Goal: Transaction & Acquisition: Purchase product/service

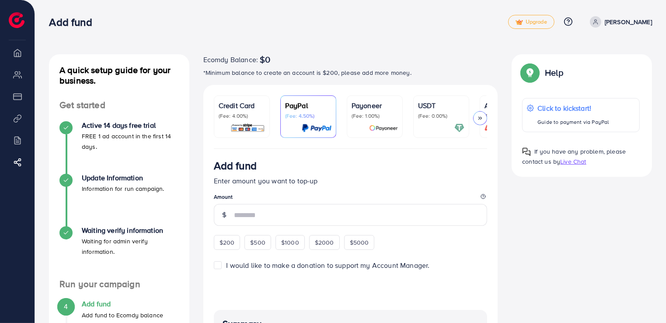
click at [242, 116] on p "(Fee: 4.00%)" at bounding box center [242, 115] width 46 height 7
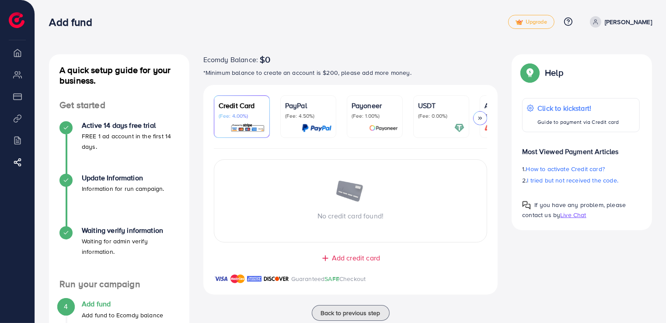
click at [338, 258] on span "Add credit card" at bounding box center [356, 258] width 48 height 10
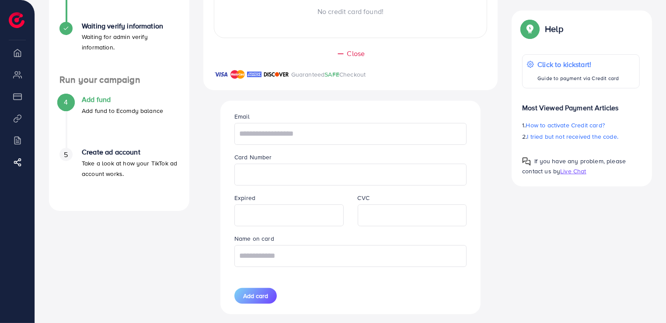
scroll to position [215, 0]
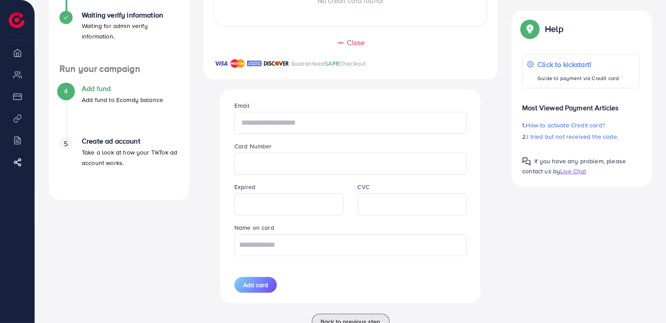
click at [277, 132] on input "text" at bounding box center [351, 123] width 232 height 22
type input "**********"
click at [343, 251] on input "text" at bounding box center [351, 245] width 232 height 22
type input "*"
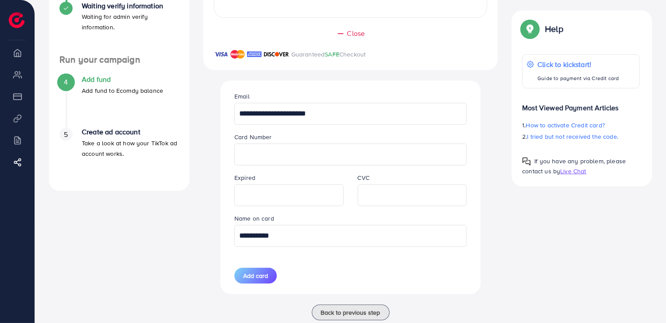
scroll to position [249, 0]
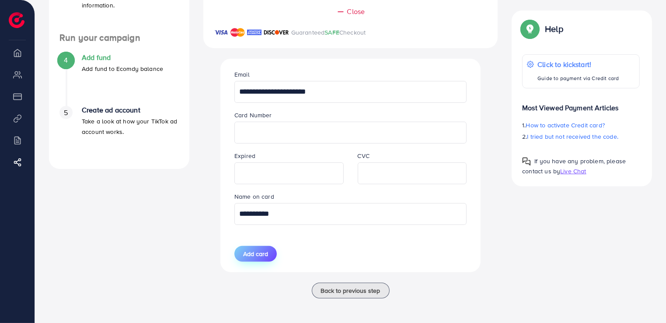
type input "**********"
click at [261, 255] on span "Add card" at bounding box center [255, 253] width 25 height 9
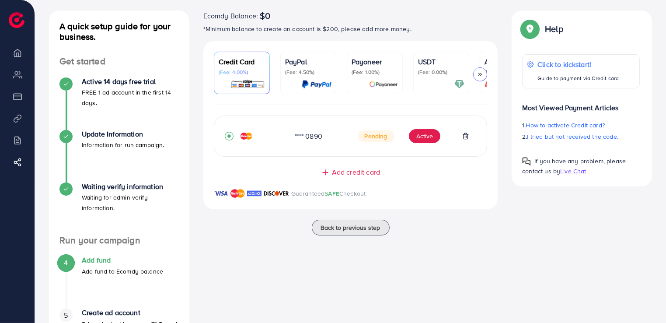
scroll to position [28, 0]
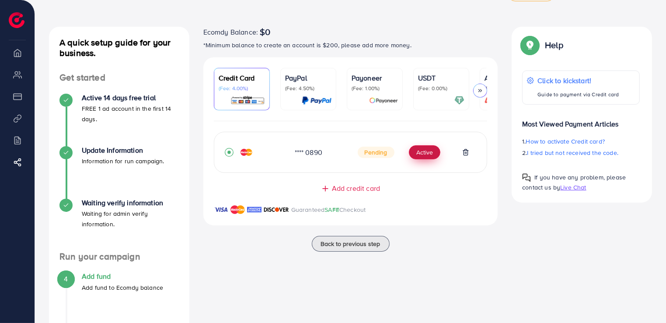
click at [424, 157] on button "Active" at bounding box center [425, 152] width 32 height 14
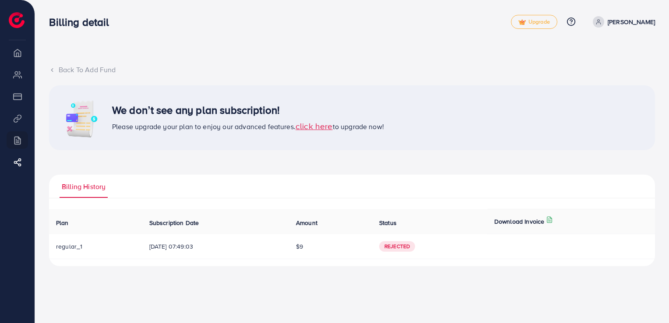
click at [320, 126] on span "click here" at bounding box center [313, 126] width 37 height 12
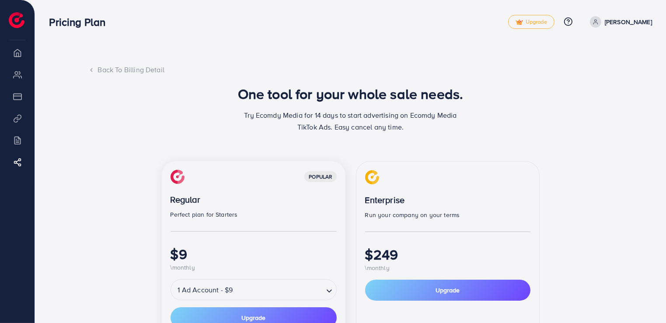
drag, startPoint x: 665, startPoint y: 115, endPoint x: 667, endPoint y: 122, distance: 6.8
click at [666, 122] on html "Pricing Plan Upgrade Help Center Contact Support Plans and Pricing Term and pol…" at bounding box center [333, 161] width 666 height 323
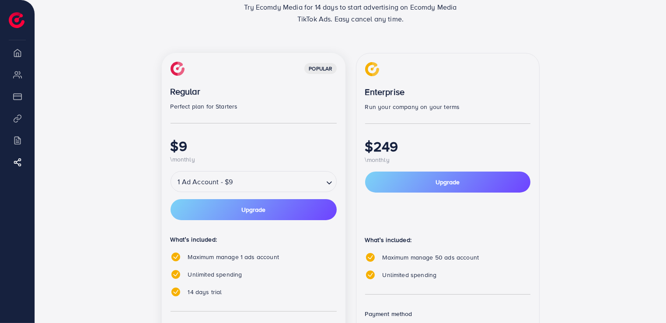
scroll to position [109, 0]
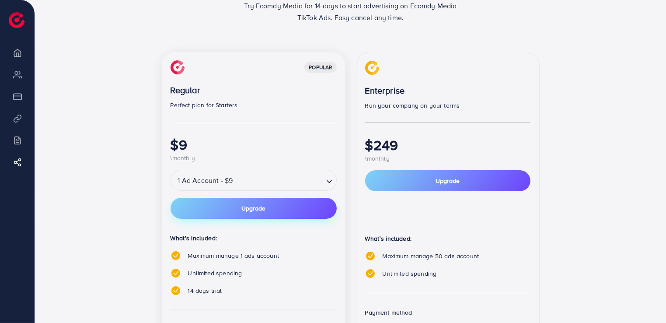
click at [228, 207] on button "Upgrade" at bounding box center [254, 208] width 166 height 21
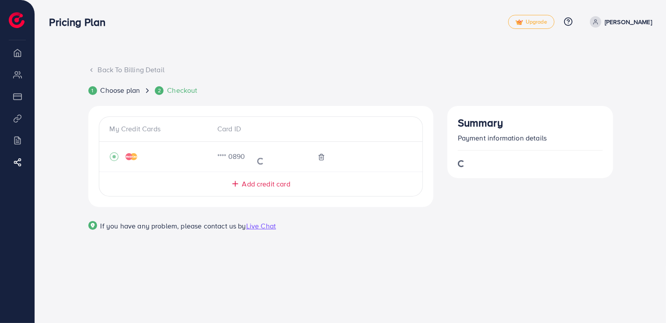
scroll to position [0, 0]
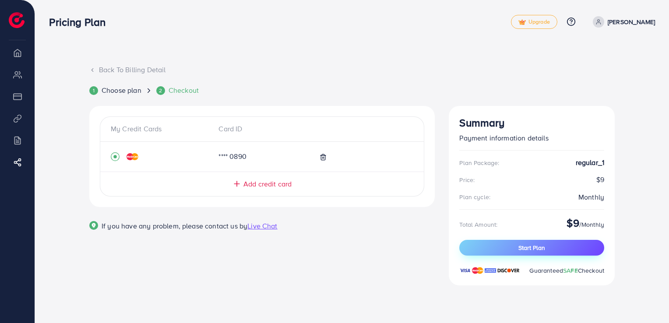
click at [523, 245] on span "Start Plan" at bounding box center [531, 247] width 27 height 9
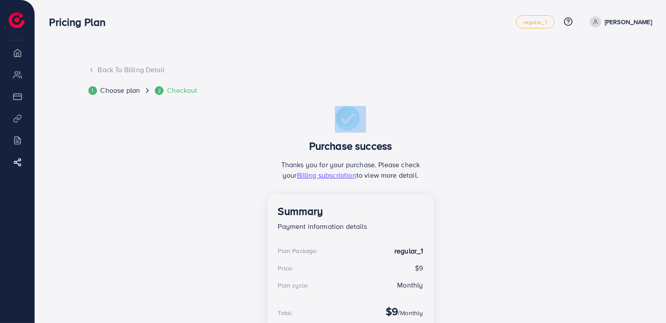
drag, startPoint x: 665, startPoint y: 92, endPoint x: 621, endPoint y: 109, distance: 47.2
click at [621, 109] on div "Back To Billing Detail 1 Choose plan 2 Checkout Purchase success Thanks you for…" at bounding box center [350, 198] width 631 height 396
click at [621, 109] on div "Back To Billing Detail 1 Choose plan 2 Checkout Purchase success Thanks you for…" at bounding box center [350, 220] width 603 height 310
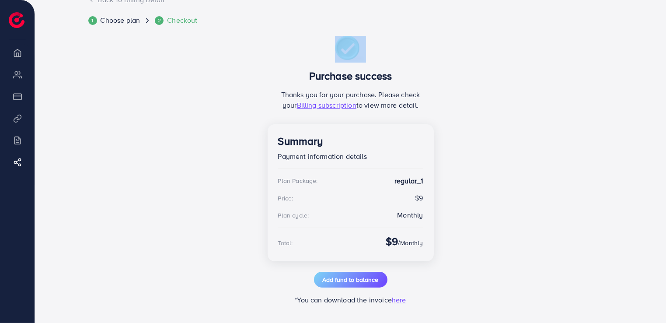
scroll to position [73, 0]
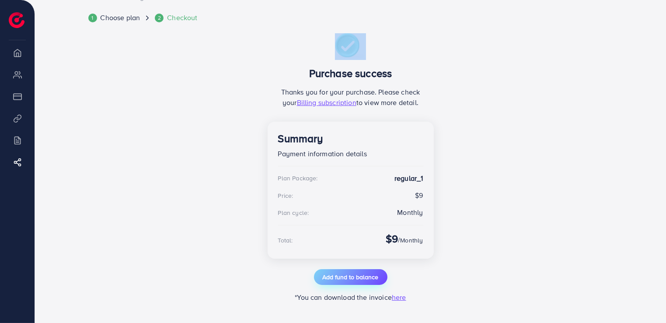
click at [348, 277] on span "Add fund to balance" at bounding box center [351, 277] width 56 height 9
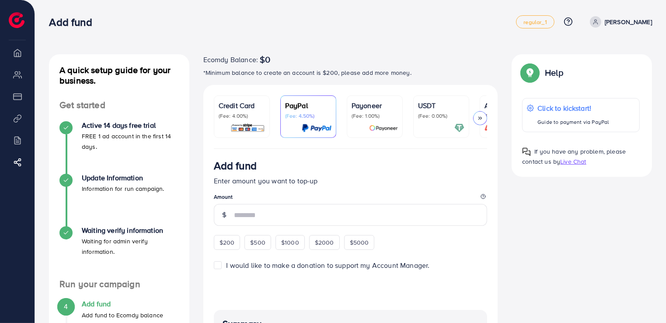
click at [247, 119] on p "(Fee: 4.00%)" at bounding box center [242, 115] width 46 height 7
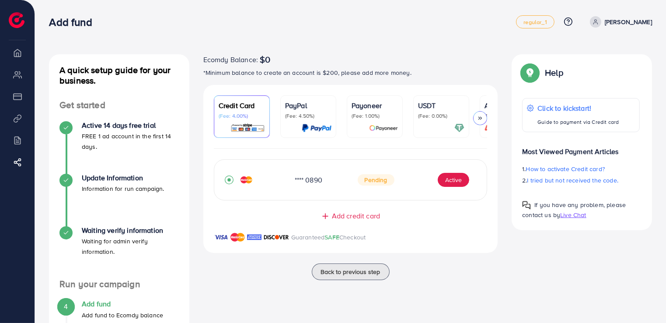
drag, startPoint x: 665, startPoint y: 113, endPoint x: 667, endPoint y: 120, distance: 6.8
click at [666, 120] on html "Add fund regular_1 Help Center Contact Support Plans and Pricing Term and polic…" at bounding box center [333, 161] width 666 height 323
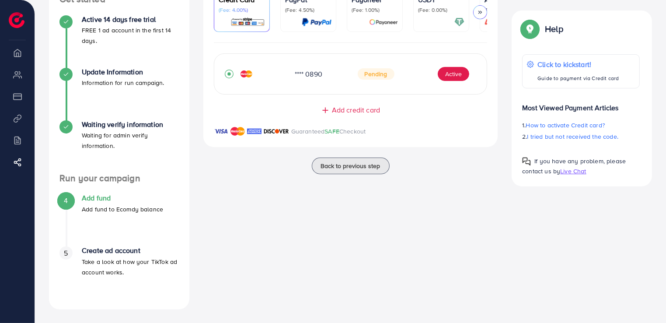
scroll to position [106, 0]
click at [450, 75] on button "Active" at bounding box center [454, 74] width 32 height 14
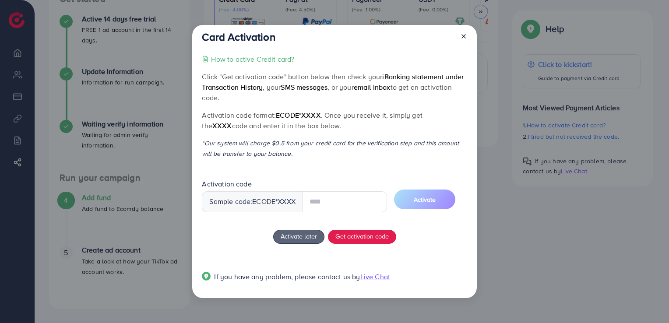
click at [270, 203] on div "Sample code: ecode *XXXX" at bounding box center [252, 201] width 101 height 21
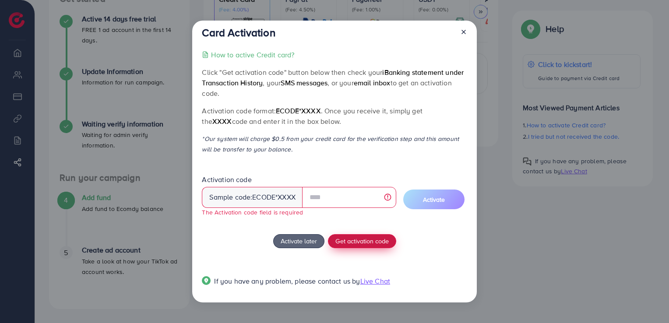
click at [350, 242] on span "Get activation code" at bounding box center [361, 240] width 53 height 9
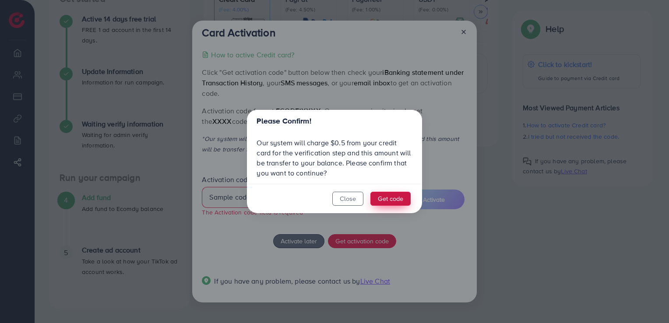
click at [382, 202] on button "Get code" at bounding box center [390, 199] width 40 height 14
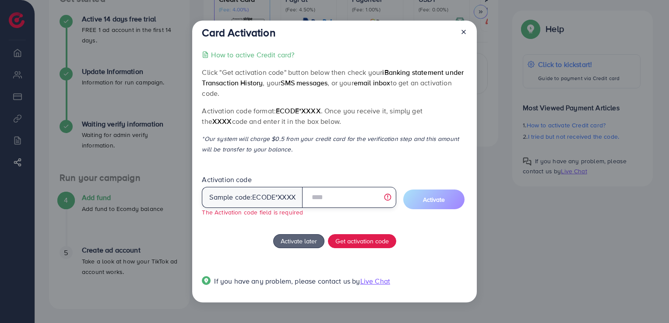
click at [313, 196] on input "text" at bounding box center [349, 197] width 94 height 21
type input "*"
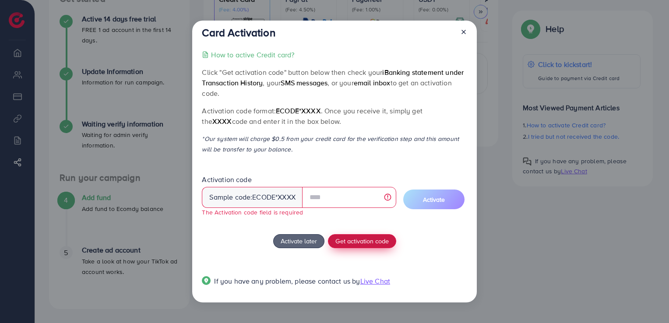
click at [371, 242] on span "Get activation code" at bounding box center [361, 240] width 53 height 9
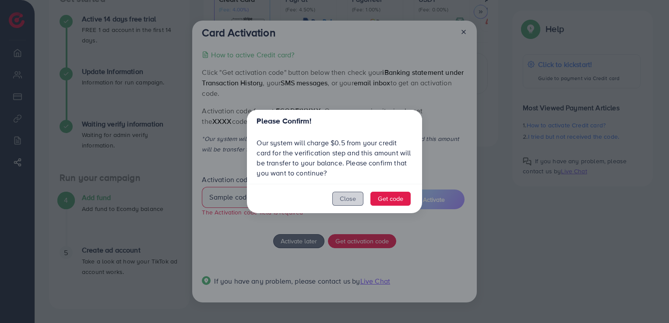
click at [355, 195] on button "Close" at bounding box center [347, 199] width 31 height 14
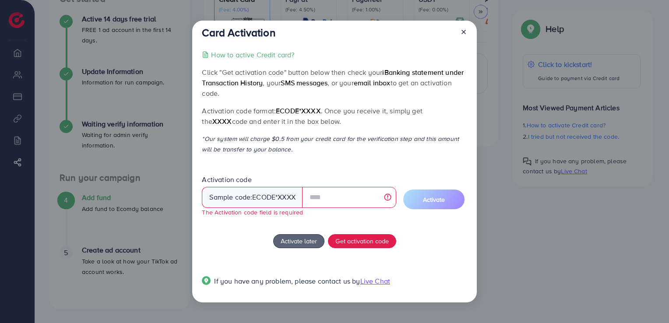
click at [462, 32] on icon at bounding box center [463, 31] width 7 height 7
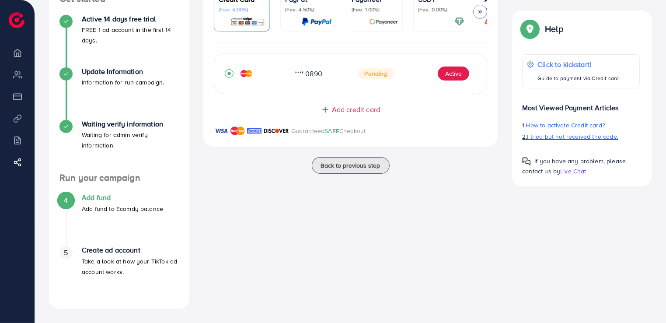
click at [550, 136] on span "I tried but not received the code." at bounding box center [573, 136] width 91 height 9
drag, startPoint x: 665, startPoint y: 99, endPoint x: 667, endPoint y: 94, distance: 5.4
click at [666, 94] on html "Add fund regular_1 Help Center Contact Support Plans and Pricing Term and polic…" at bounding box center [333, 55] width 666 height 323
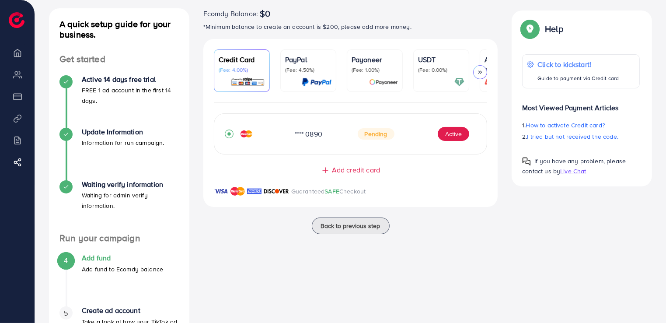
scroll to position [49, 0]
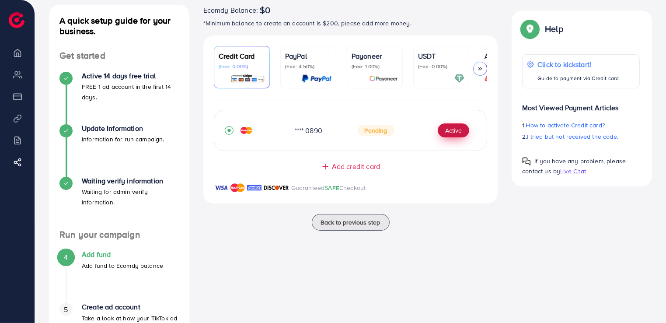
click at [446, 133] on button "Active" at bounding box center [454, 130] width 32 height 14
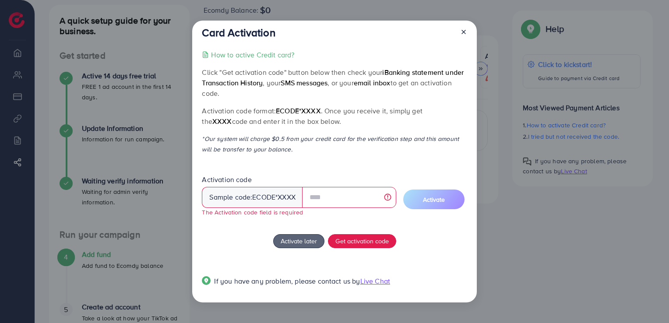
click at [380, 278] on span "Live Chat" at bounding box center [375, 281] width 30 height 10
click at [460, 32] on icon at bounding box center [463, 31] width 7 height 7
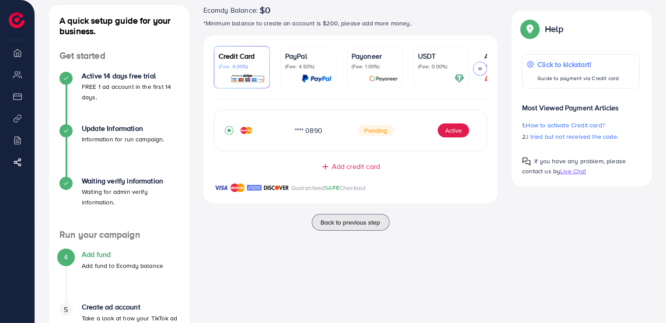
click at [84, 260] on p "Add fund to Ecomdy balance" at bounding box center [122, 265] width 81 height 11
click at [453, 134] on button "Active" at bounding box center [454, 130] width 32 height 14
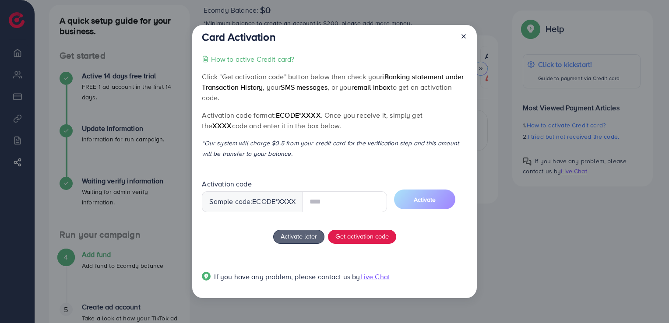
click at [324, 196] on input "text" at bounding box center [344, 201] width 85 height 21
type input "*"
type input "****"
click at [435, 202] on span "Activate" at bounding box center [424, 199] width 22 height 9
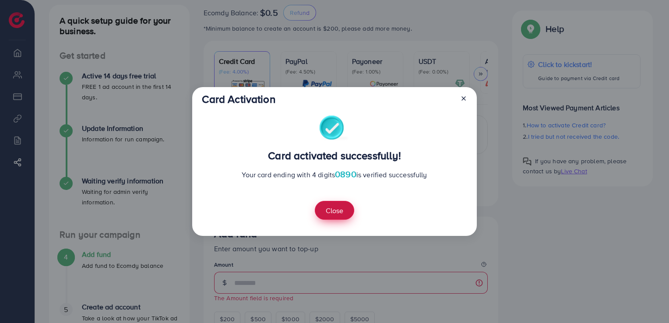
click at [338, 211] on button "Close" at bounding box center [334, 210] width 39 height 19
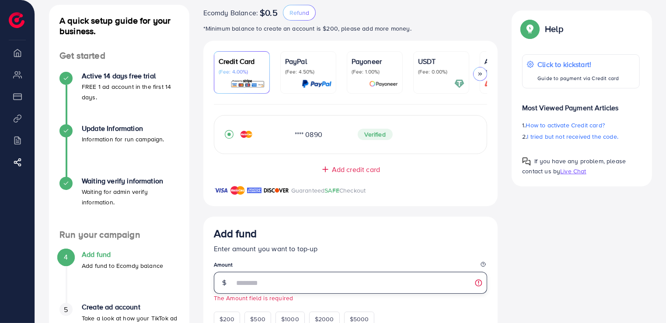
click at [244, 288] on input "number" at bounding box center [361, 283] width 254 height 22
type input "***"
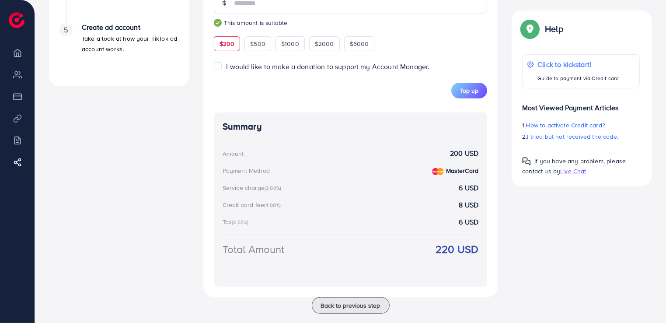
scroll to position [345, 0]
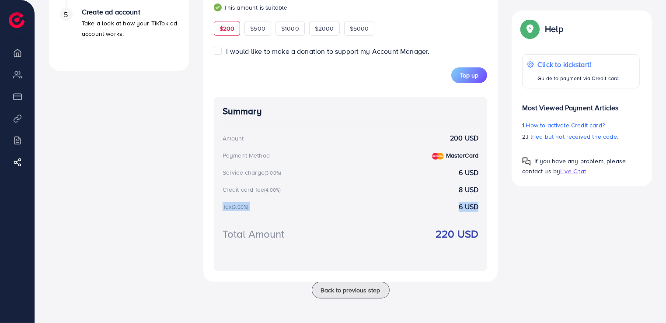
drag, startPoint x: 665, startPoint y: 199, endPoint x: 660, endPoint y: 214, distance: 16.2
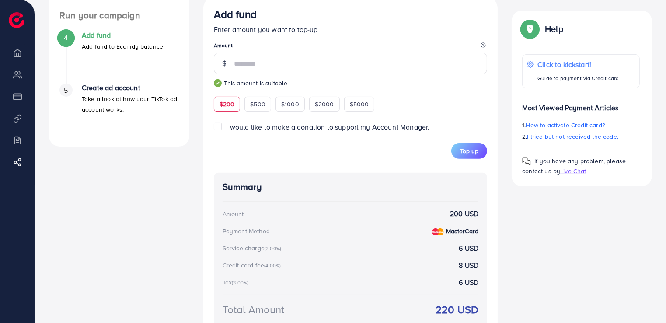
scroll to position [267, 0]
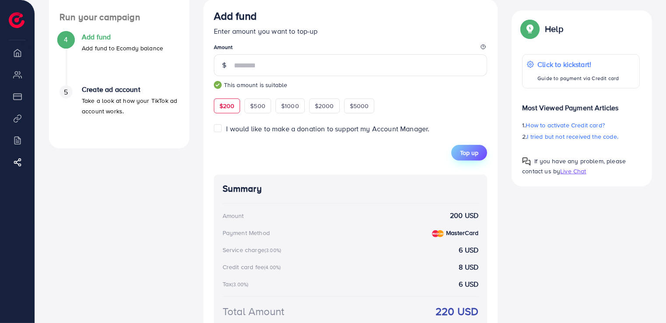
click at [466, 153] on span "Top up" at bounding box center [469, 152] width 18 height 9
